Goal: Find contact information: Find contact information

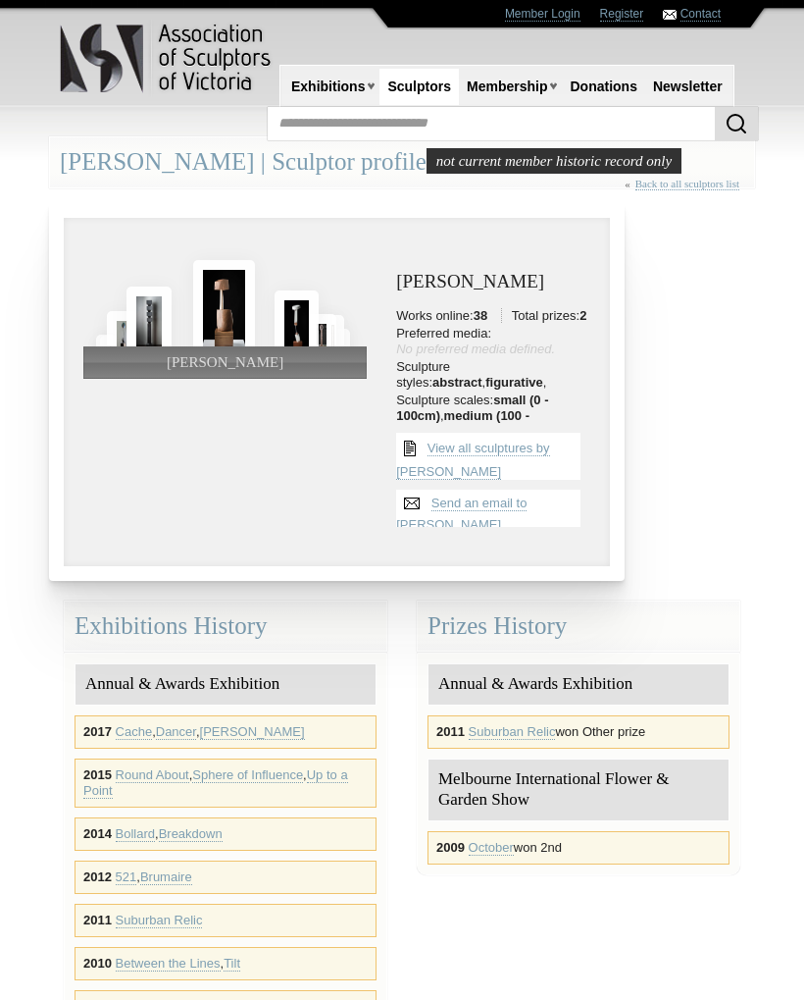
click at [420, 442] on link "View all sculptures by Jan Indrans" at bounding box center [472, 460] width 153 height 40
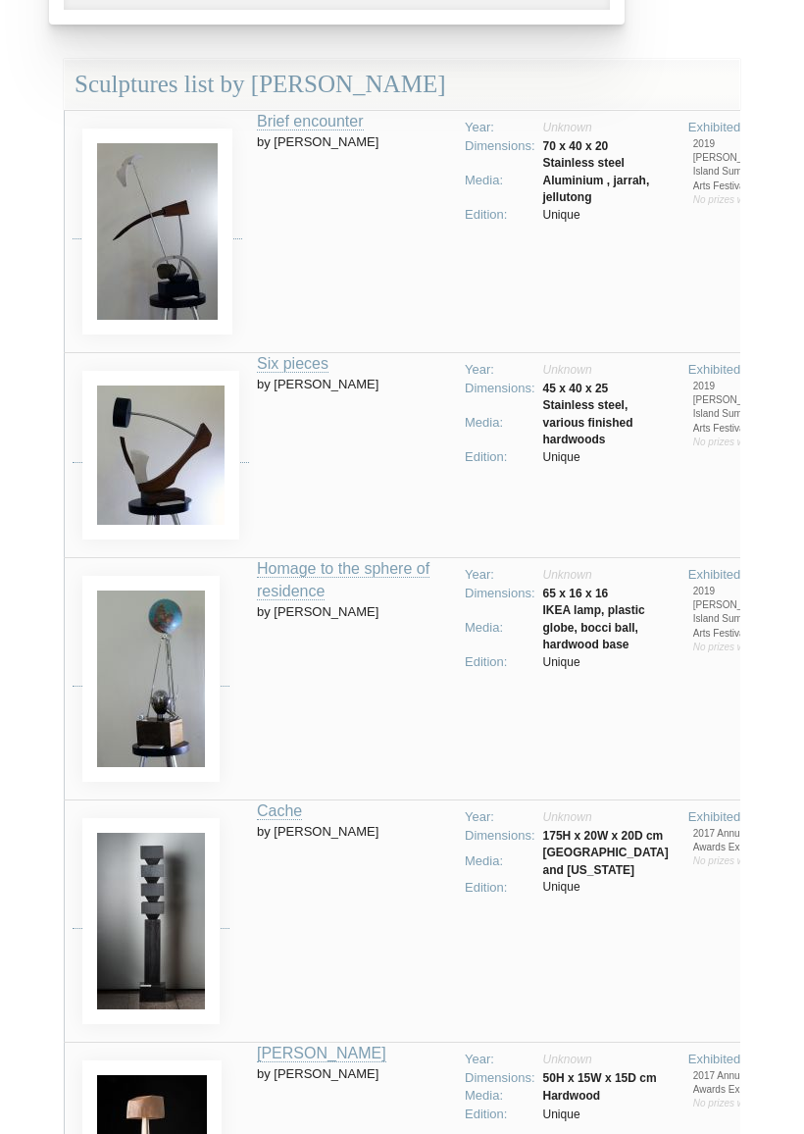
scroll to position [560, 0]
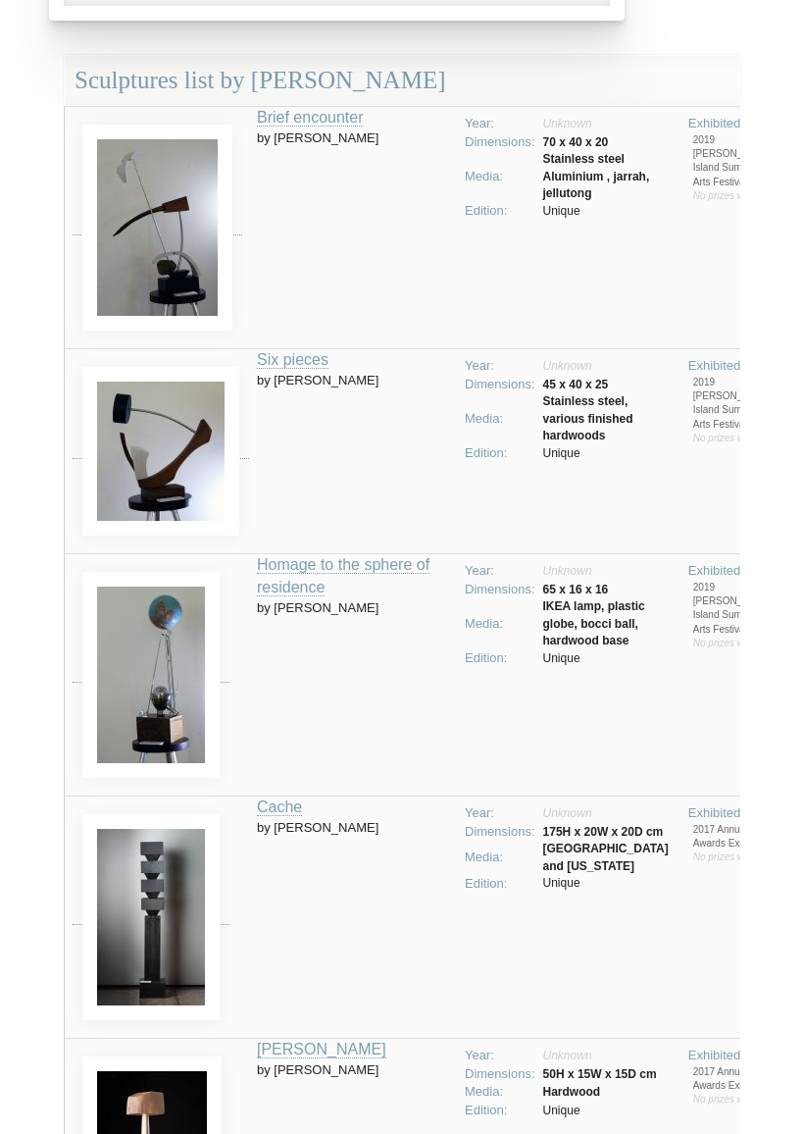
click at [162, 660] on img at bounding box center [150, 675] width 137 height 206
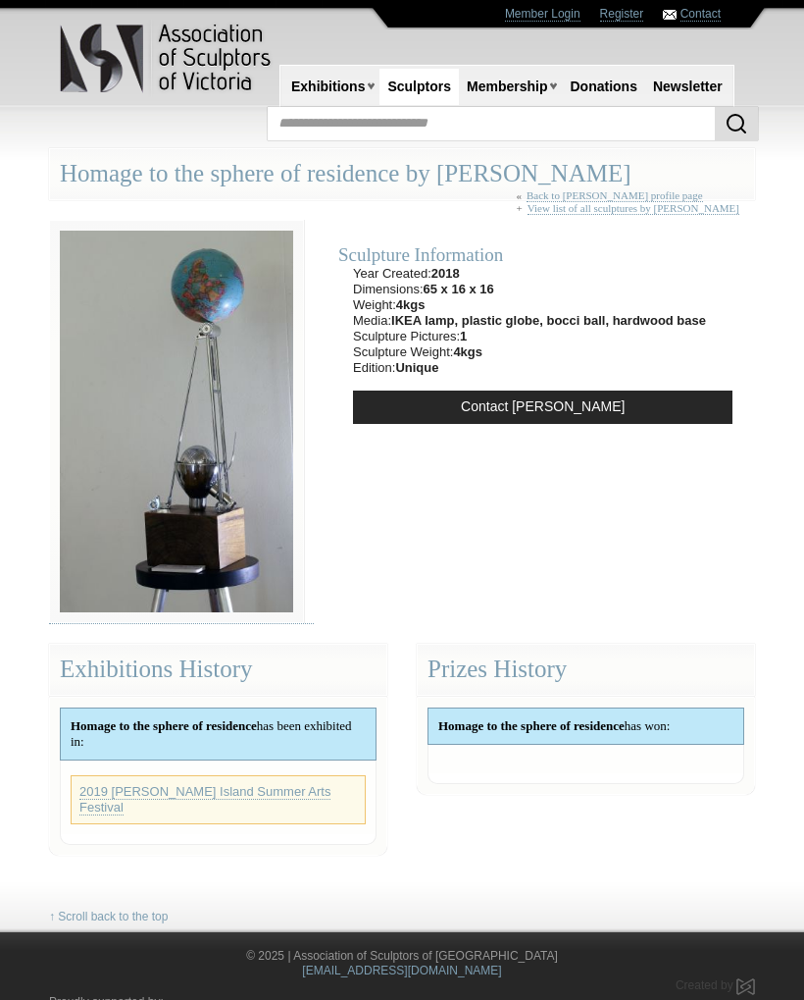
click at [516, 394] on link "Contact Jan Indrans" at bounding box center [543, 406] width 380 height 33
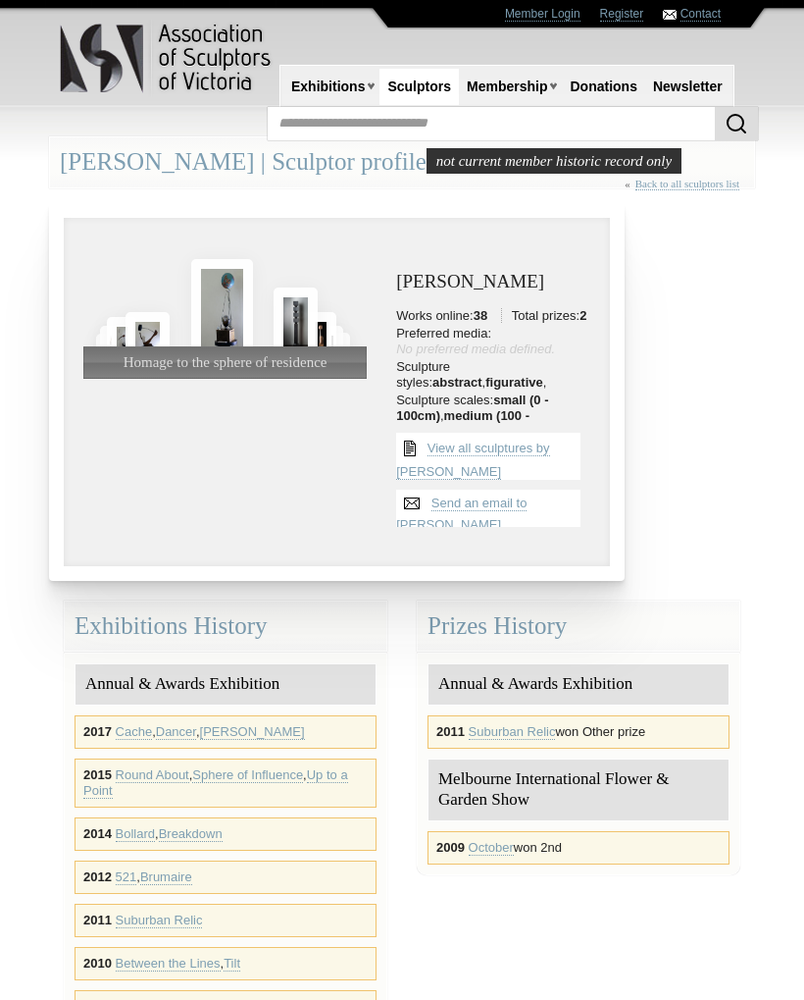
click at [130, 727] on link "Cache" at bounding box center [134, 732] width 37 height 16
click at [189, 727] on link "Dancer" at bounding box center [176, 732] width 40 height 16
